Goal: Navigation & Orientation: Find specific page/section

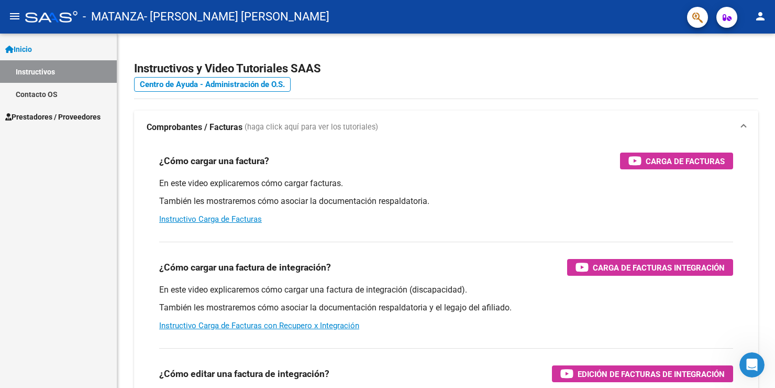
scroll to position [4810, 0]
click at [764, 16] on mat-icon "person" at bounding box center [761, 16] width 13 height 13
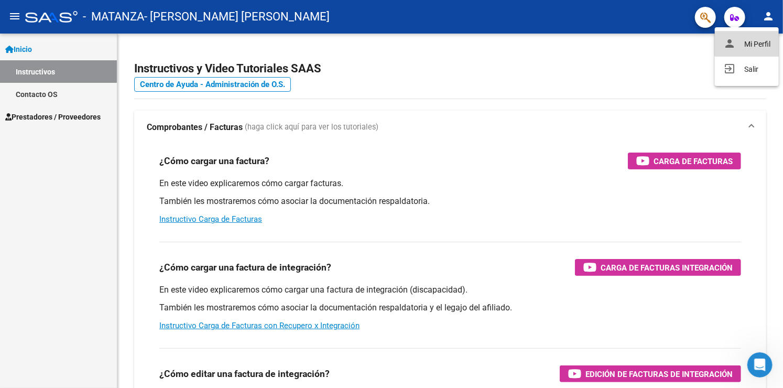
click at [746, 41] on button "person Mi Perfil" at bounding box center [747, 43] width 64 height 25
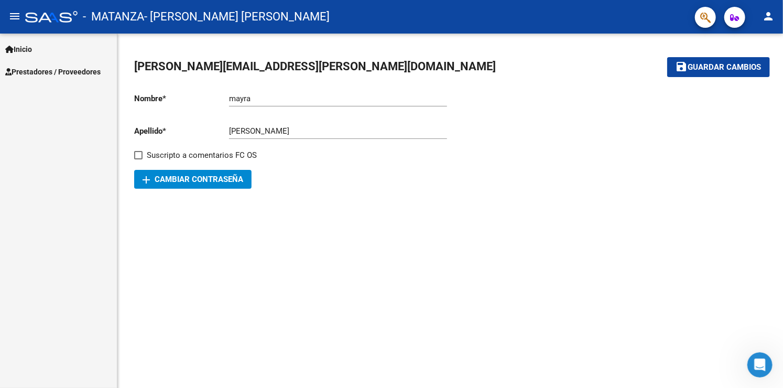
click at [73, 69] on span "Prestadores / Proveedores" at bounding box center [52, 72] width 95 height 12
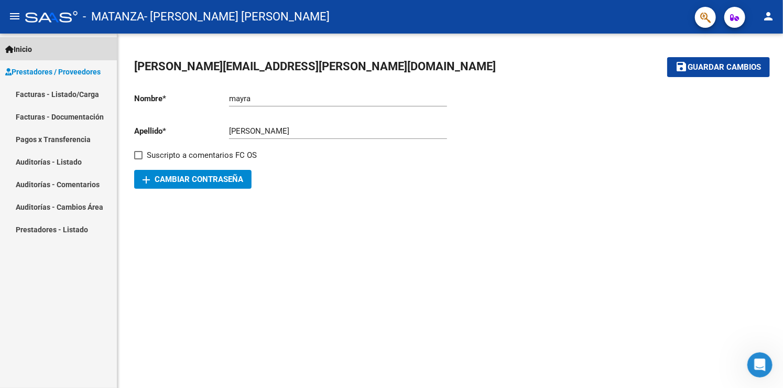
click at [20, 49] on span "Inicio" at bounding box center [18, 49] width 27 height 12
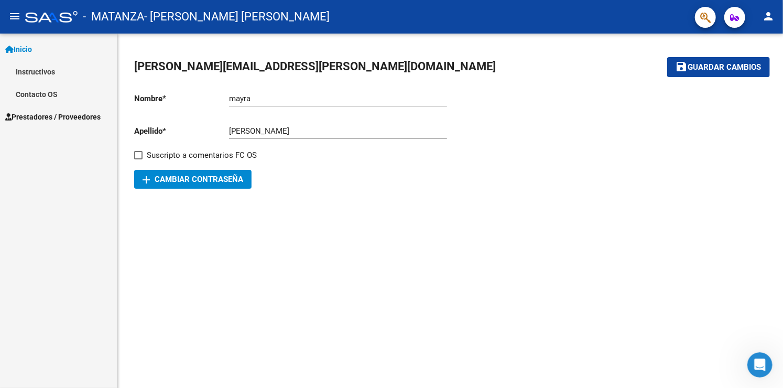
click at [41, 115] on span "Prestadores / Proveedores" at bounding box center [52, 117] width 95 height 12
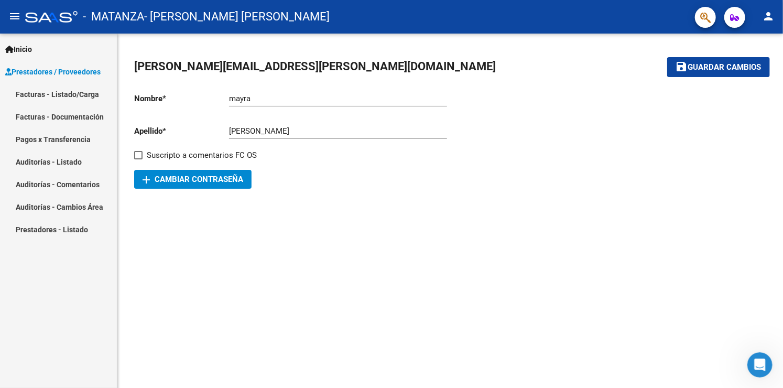
click at [54, 162] on link "Auditorías - Listado" at bounding box center [58, 161] width 117 height 23
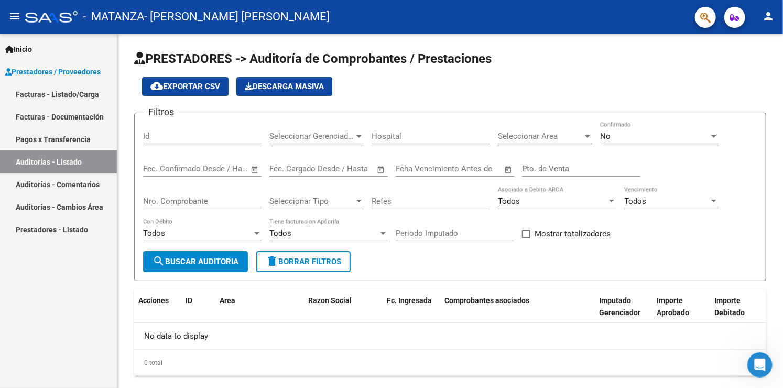
click at [54, 178] on link "Auditorías - Comentarios" at bounding box center [58, 184] width 117 height 23
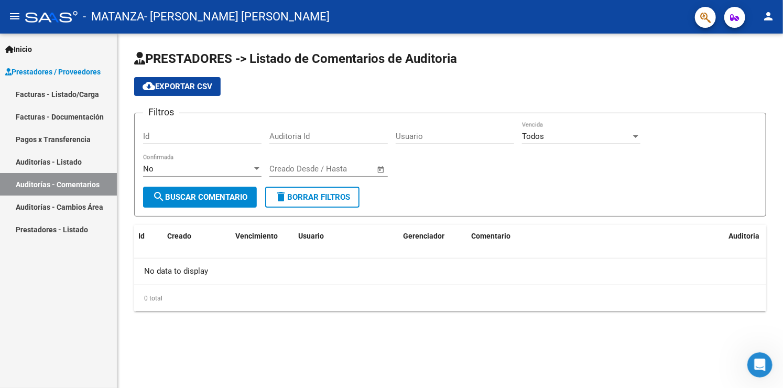
click at [56, 202] on link "Auditorías - Cambios Área" at bounding box center [58, 206] width 117 height 23
